Goal: Find specific page/section: Find specific page/section

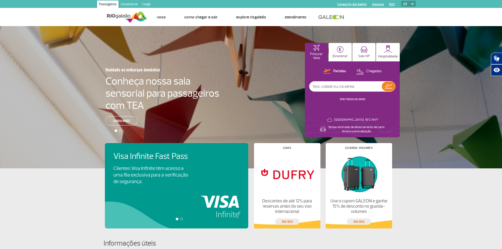
click at [122, 18] on img at bounding box center [127, 17] width 41 height 13
click at [122, 14] on img at bounding box center [127, 17] width 41 height 13
click at [129, 1] on link "Corporativo" at bounding box center [129, 5] width 21 height 8
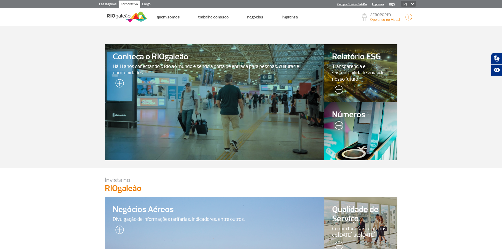
click at [142, 3] on link "Cargo" at bounding box center [146, 5] width 13 height 8
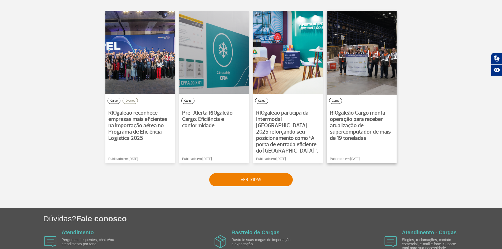
scroll to position [369, 0]
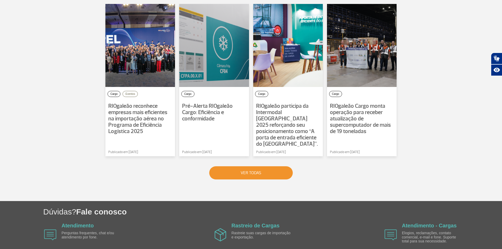
click at [245, 166] on button "VER TODAS" at bounding box center [251, 172] width 84 height 13
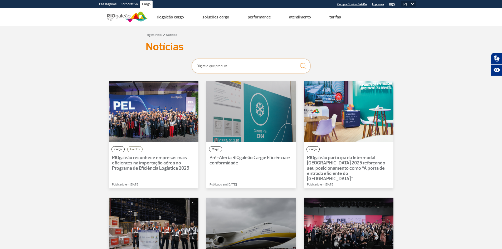
click at [222, 70] on input "text" at bounding box center [251, 66] width 119 height 15
